Goal: Task Accomplishment & Management: Manage account settings

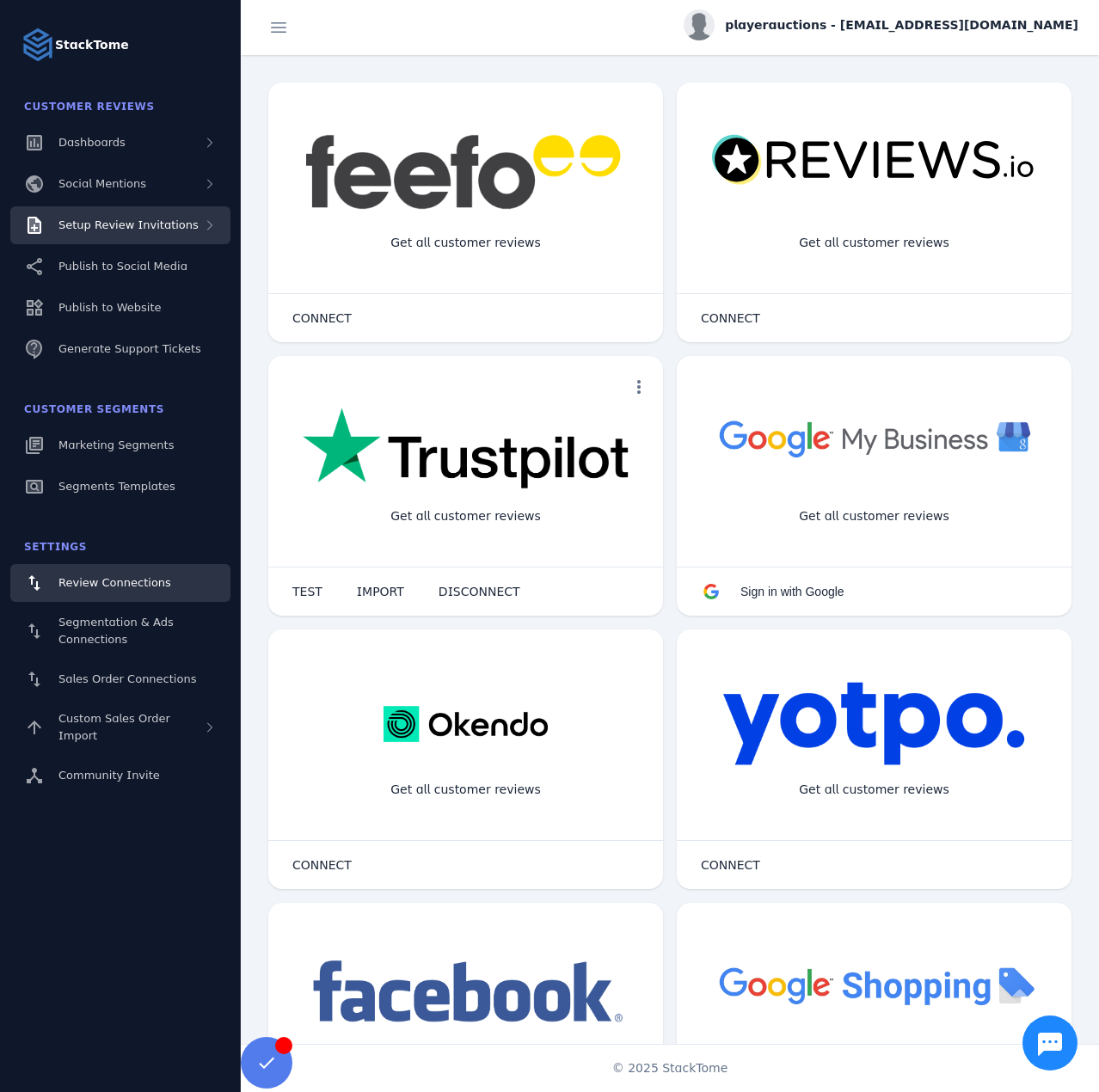
click at [133, 226] on span "Setup Review Invitations" at bounding box center [128, 224] width 140 height 13
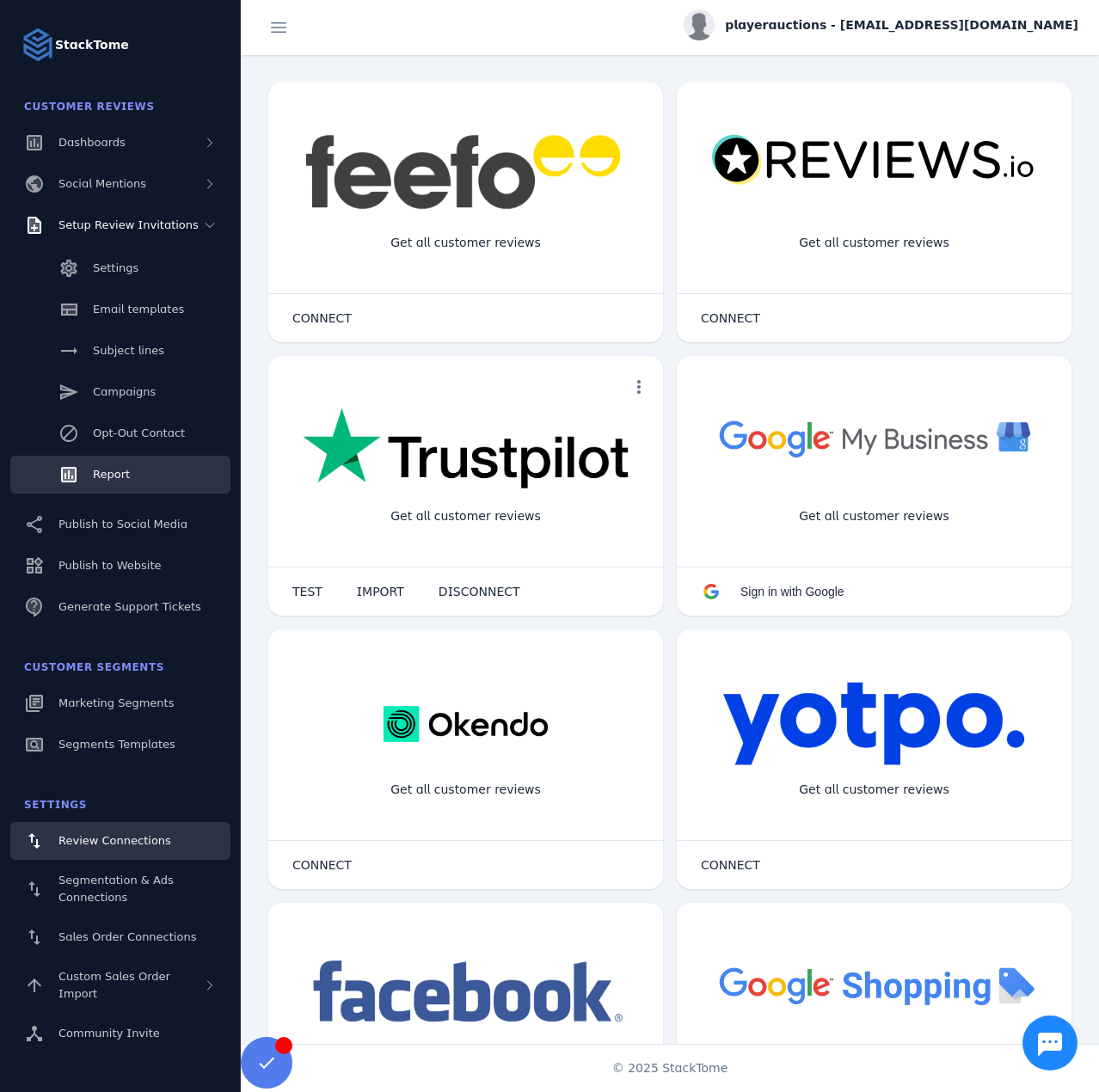
click at [97, 459] on link "Report" at bounding box center [120, 474] width 220 height 38
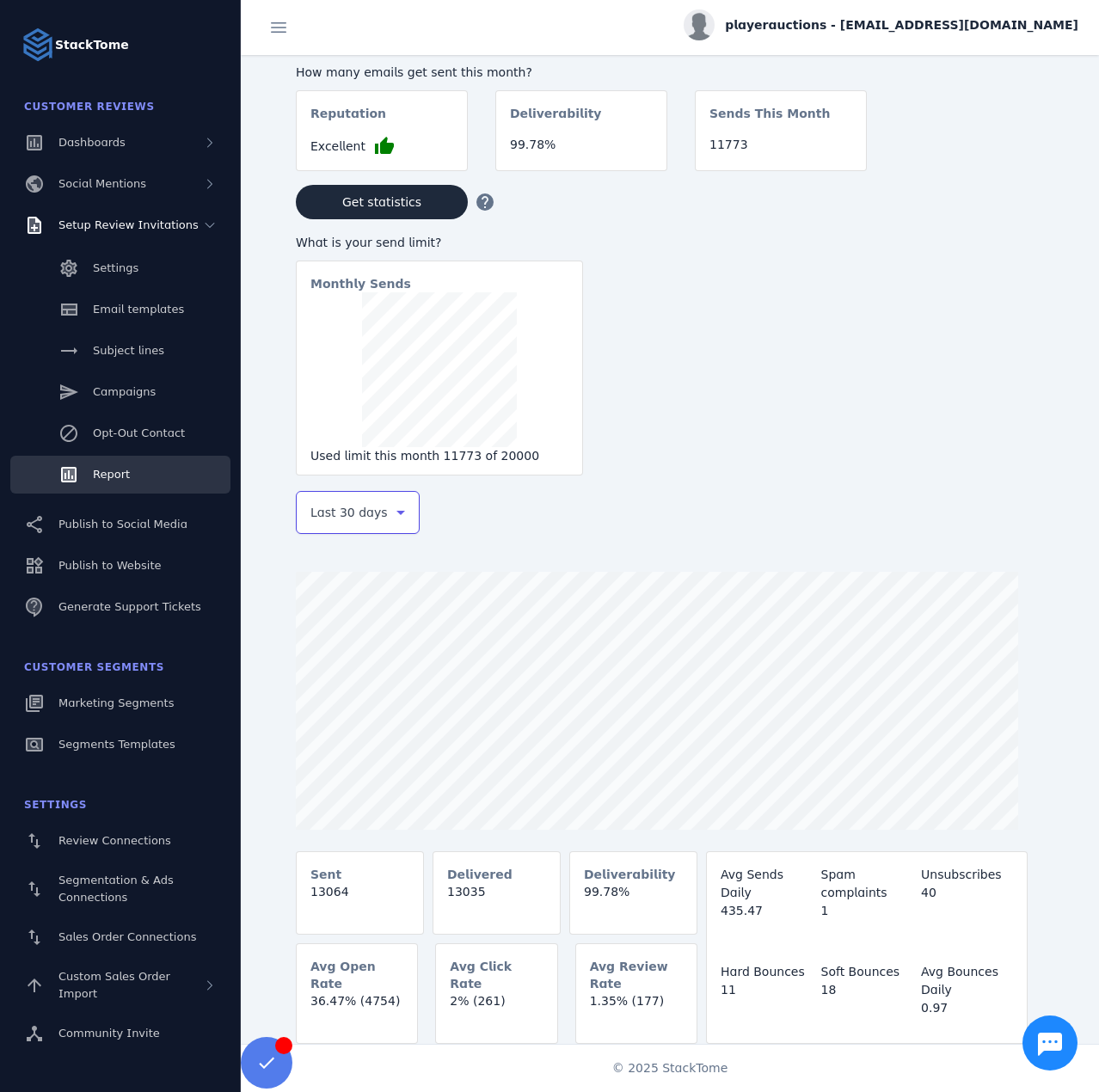
click at [329, 523] on span "Last 30 days" at bounding box center [348, 511] width 77 height 21
click at [354, 643] on span "Last 7 days" at bounding box center [343, 647] width 69 height 21
click at [931, 14] on div "playerauctions - [EMAIL_ADDRESS][DOMAIN_NAME]" at bounding box center [881, 25] width 395 height 31
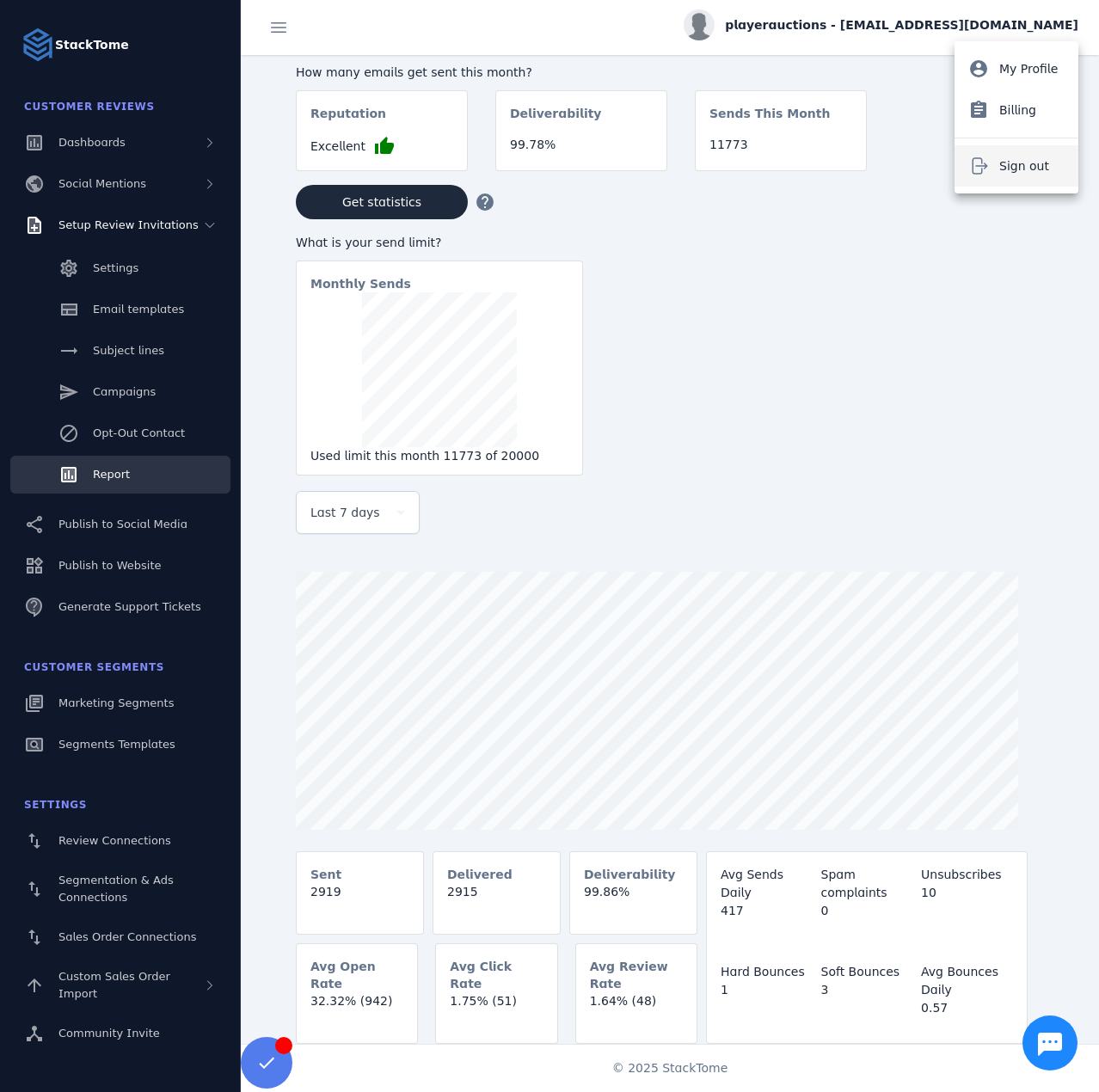
click at [1050, 153] on button "Sign out" at bounding box center [1016, 166] width 124 height 41
